Goal: Task Accomplishment & Management: Complete application form

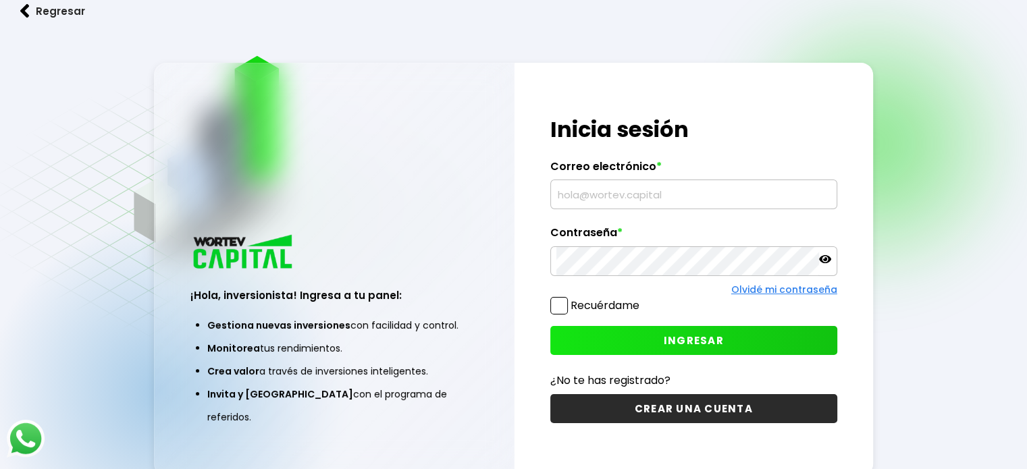
click at [583, 187] on input "text" at bounding box center [693, 194] width 275 height 28
type input "[EMAIL_ADDRESS][DOMAIN_NAME]"
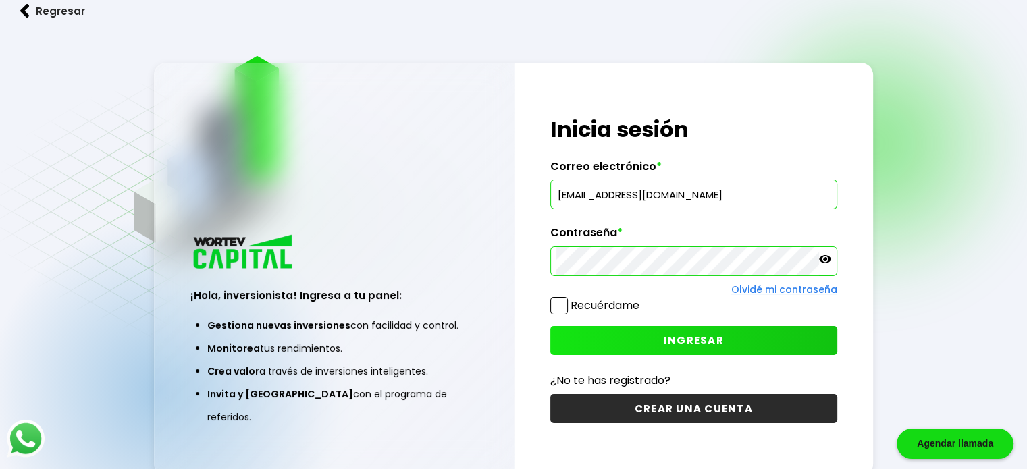
click at [614, 407] on button "CREAR UNA CUENTA" at bounding box center [693, 408] width 287 height 29
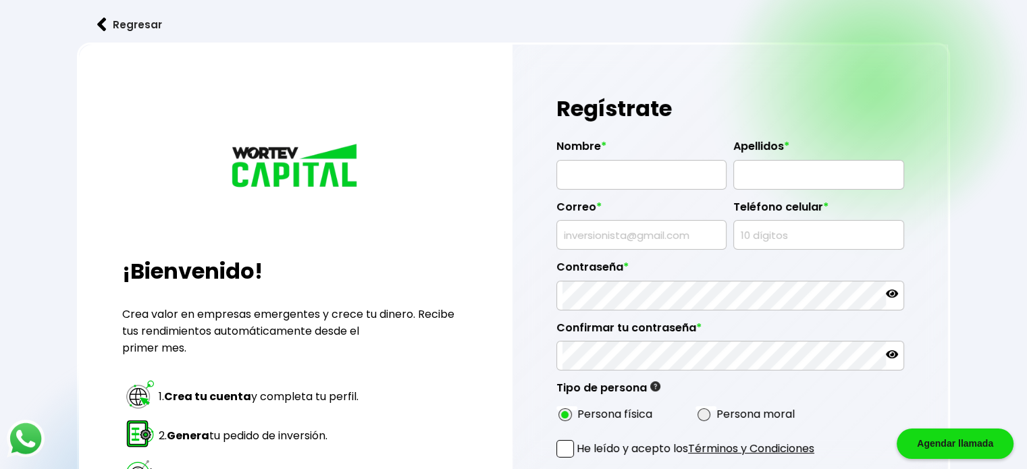
click at [619, 178] on input "text" at bounding box center [641, 175] width 158 height 28
type input "[PERSON_NAME]"
click at [756, 183] on input "text" at bounding box center [818, 175] width 158 height 28
type input "[PERSON_NAME]"
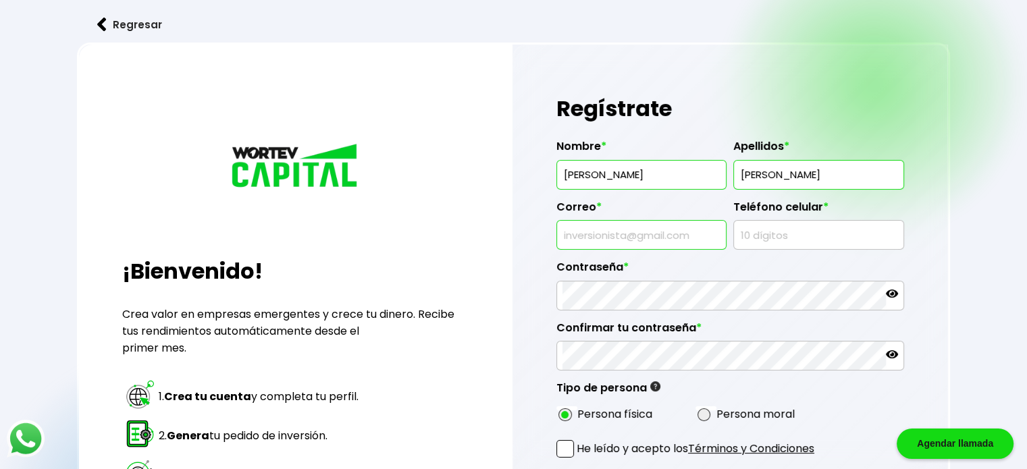
click at [694, 223] on input "text" at bounding box center [641, 235] width 158 height 28
click at [630, 232] on input "text" at bounding box center [641, 235] width 158 height 28
type input "[EMAIL_ADDRESS][DOMAIN_NAME]"
click at [752, 238] on input "text" at bounding box center [818, 235] width 158 height 28
type input "5521768346"
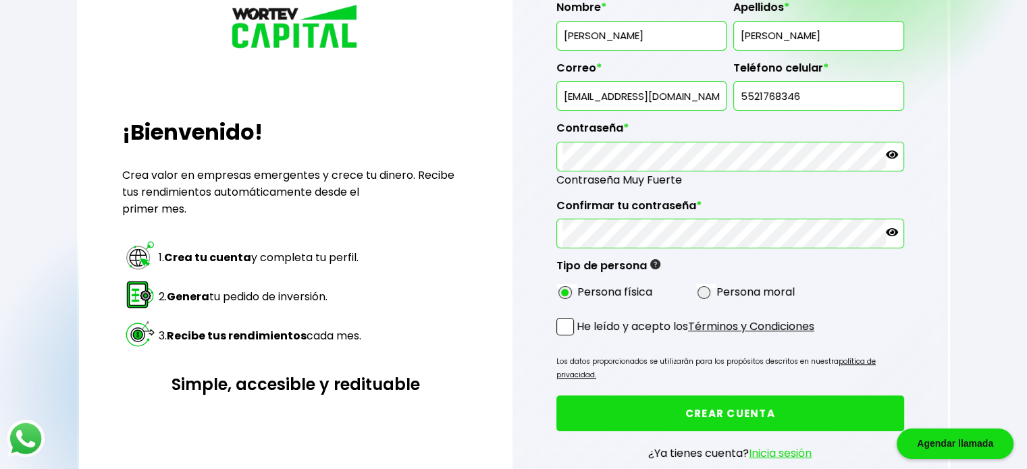
scroll to position [140, 0]
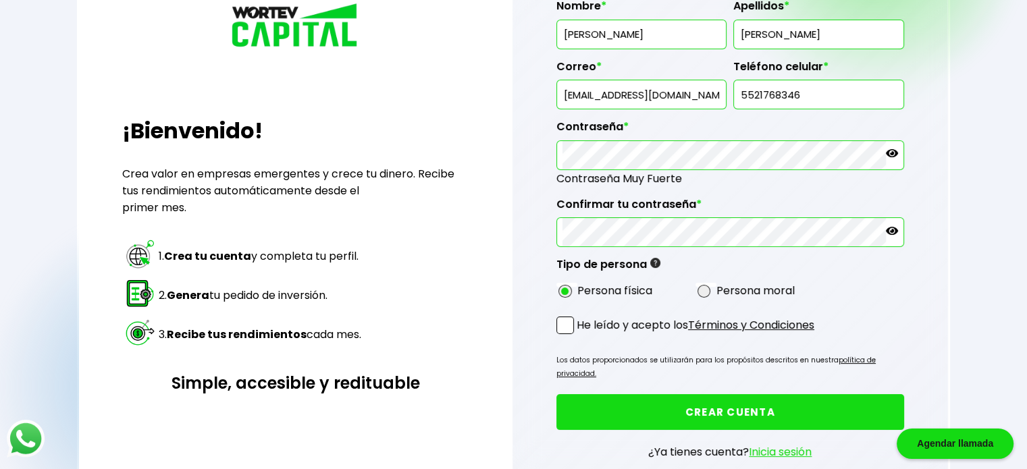
click at [564, 321] on span at bounding box center [565, 326] width 18 height 18
click at [579, 336] on input "He leído y acepto los Términos y Condiciones" at bounding box center [579, 336] width 0 height 0
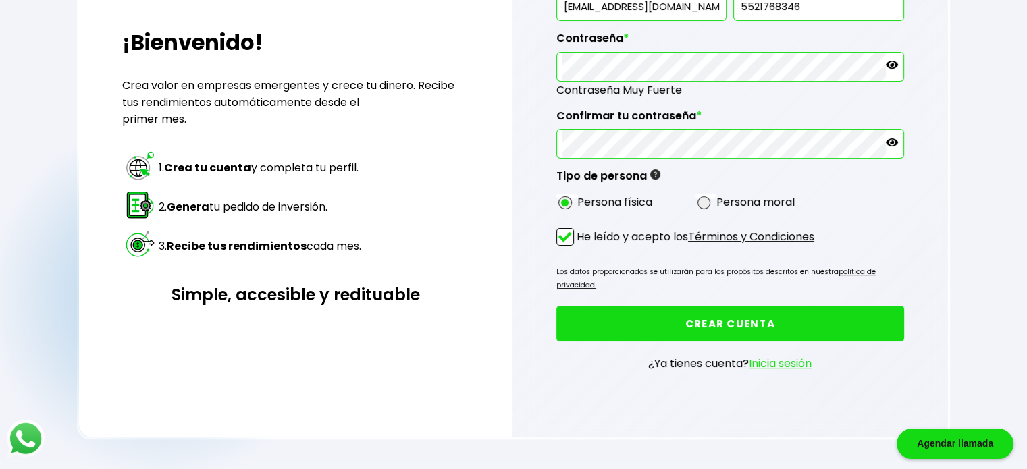
scroll to position [236, 0]
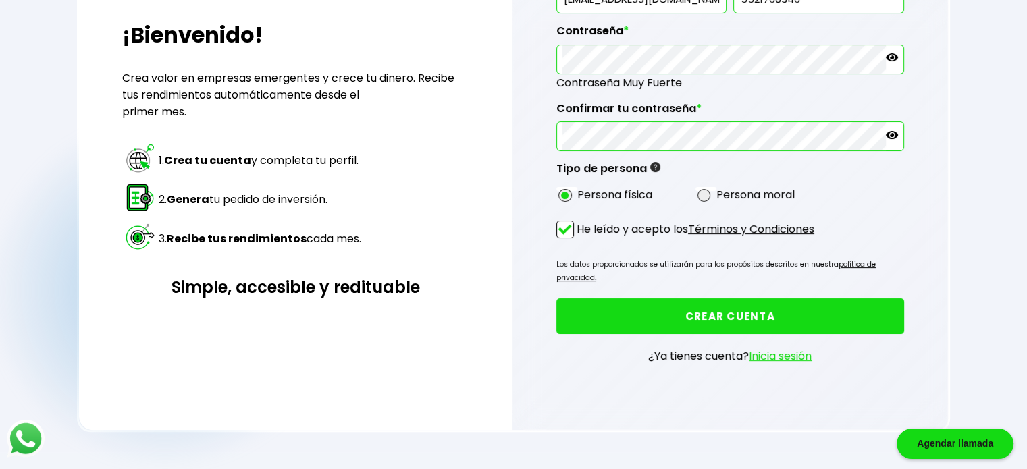
click at [741, 228] on link "Términos y Condiciones" at bounding box center [751, 229] width 126 height 16
click at [649, 313] on button "CREAR CUENTA" at bounding box center [730, 316] width 348 height 36
